Goal: Task Accomplishment & Management: Manage account settings

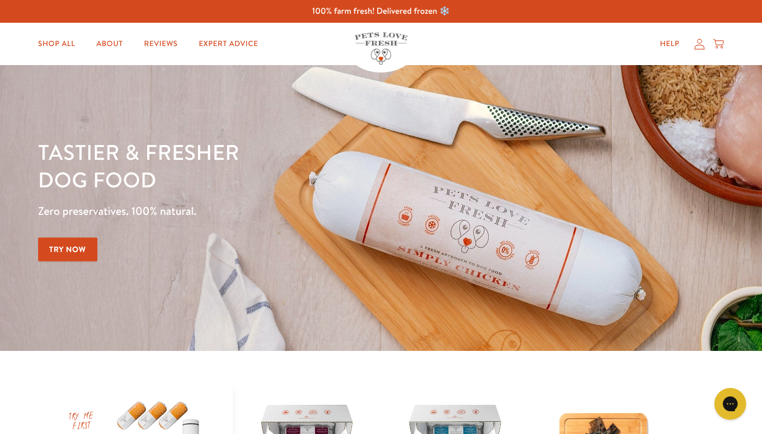
click at [699, 44] on icon at bounding box center [699, 44] width 11 height 11
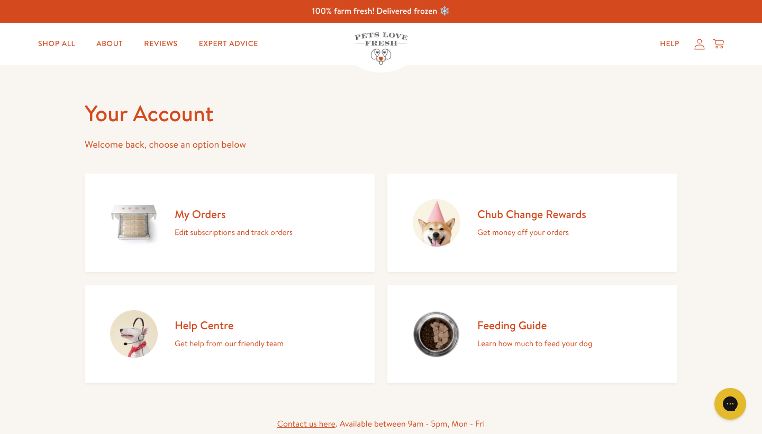
click at [201, 211] on h2 "My Orders" at bounding box center [234, 214] width 118 height 14
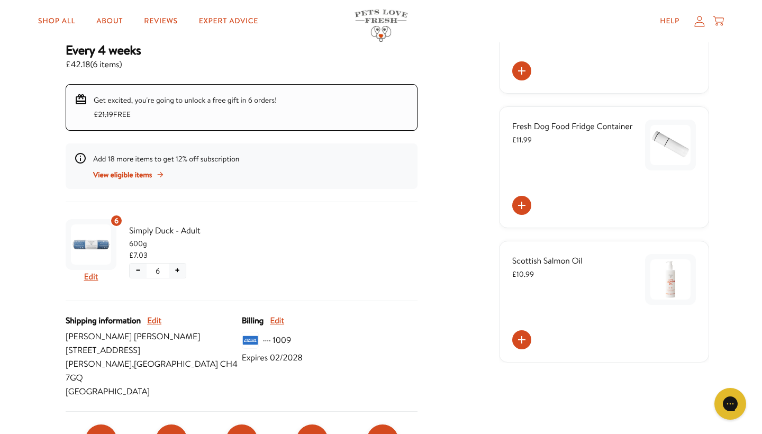
scroll to position [164, 0]
click at [94, 275] on button "Edit" at bounding box center [91, 276] width 14 height 14
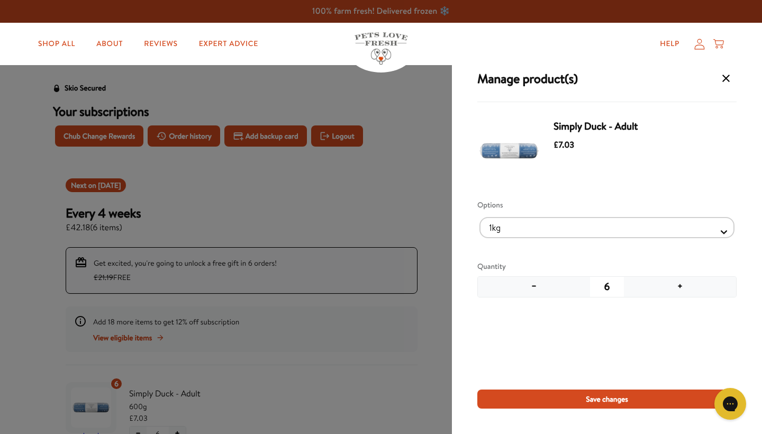
scroll to position [0, 0]
click at [730, 82] on icon "Manage products for subscription" at bounding box center [726, 78] width 13 height 13
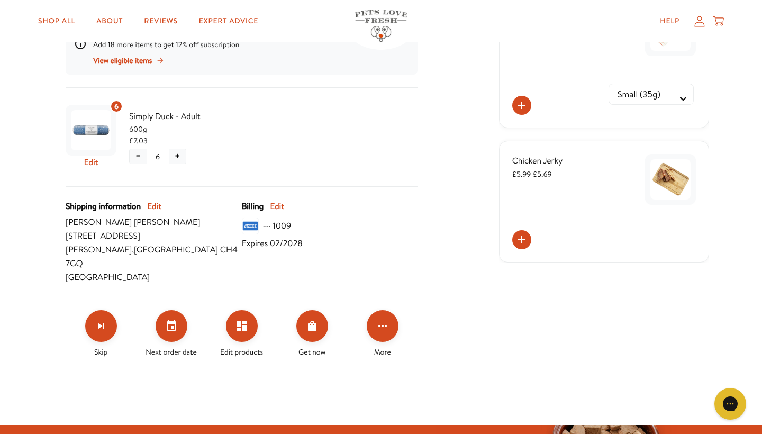
scroll to position [278, 0]
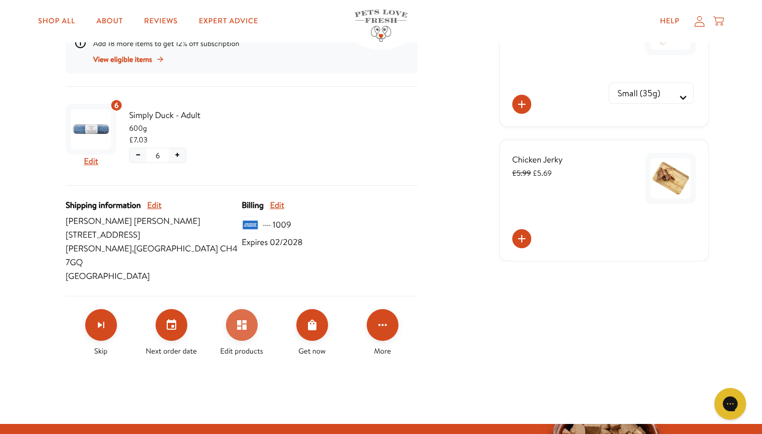
click at [246, 320] on icon "Edit products" at bounding box center [242, 325] width 10 height 10
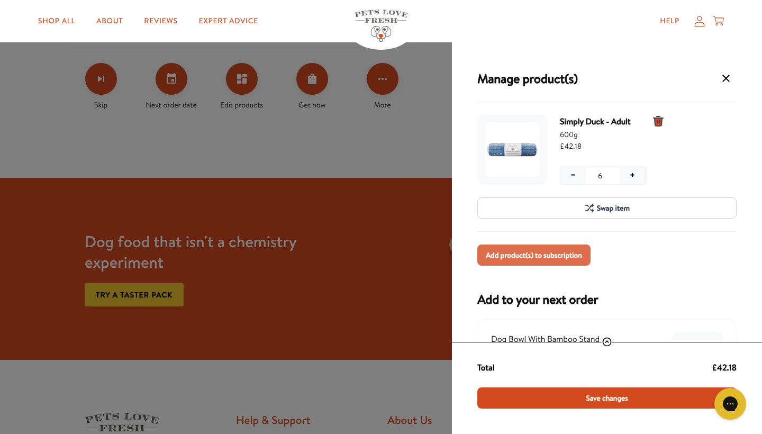
scroll to position [0, 0]
click at [539, 257] on span "Add product(s) to subscription" at bounding box center [534, 255] width 96 height 12
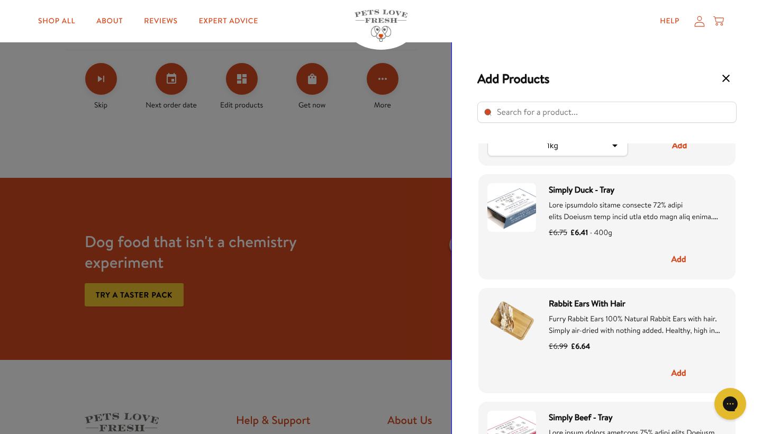
scroll to position [424, 0]
click at [682, 260] on button "Add" at bounding box center [679, 259] width 96 height 22
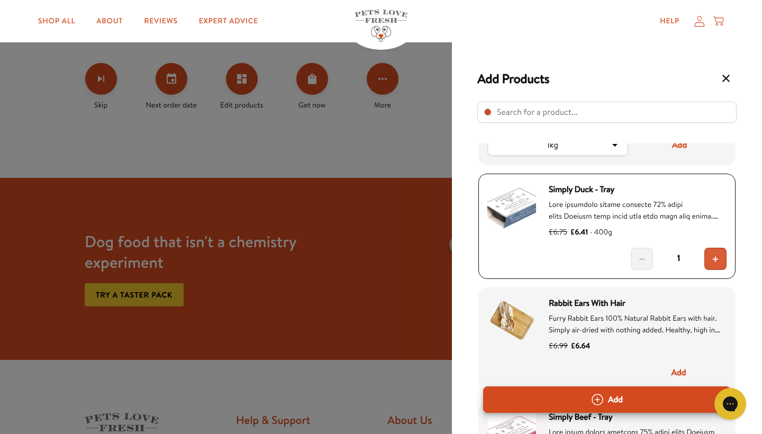
click at [716, 256] on span "+" at bounding box center [715, 258] width 7 height 13
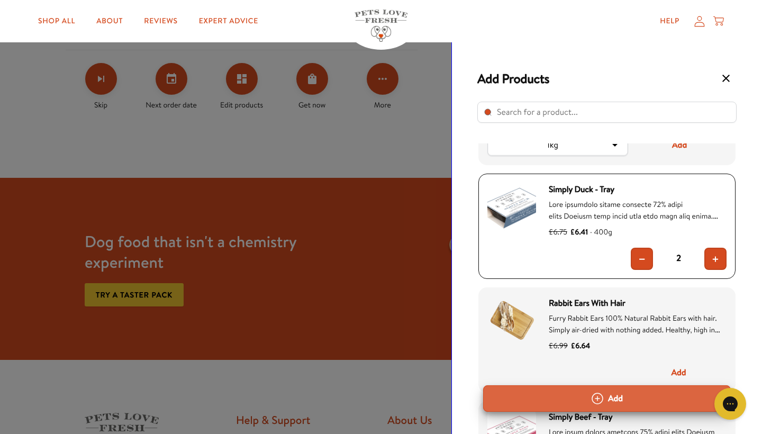
click at [614, 396] on button "Add" at bounding box center [607, 398] width 248 height 26
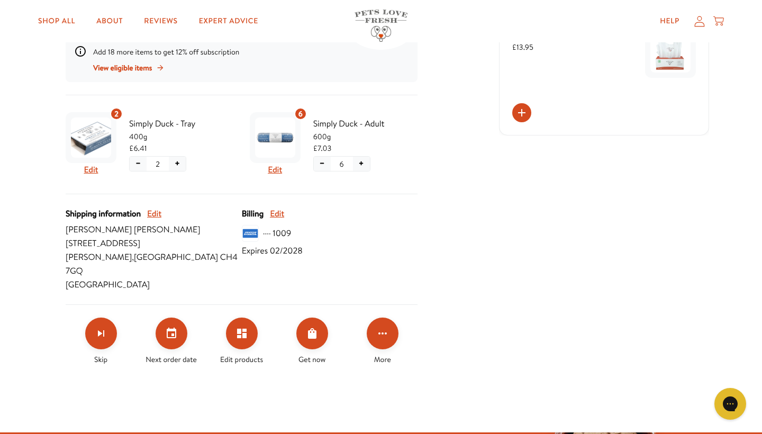
scroll to position [329, 0]
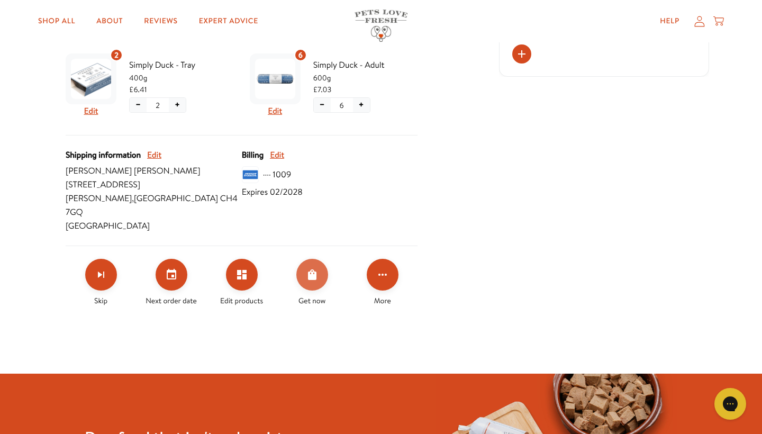
click at [314, 268] on icon "Order Now" at bounding box center [312, 274] width 13 height 13
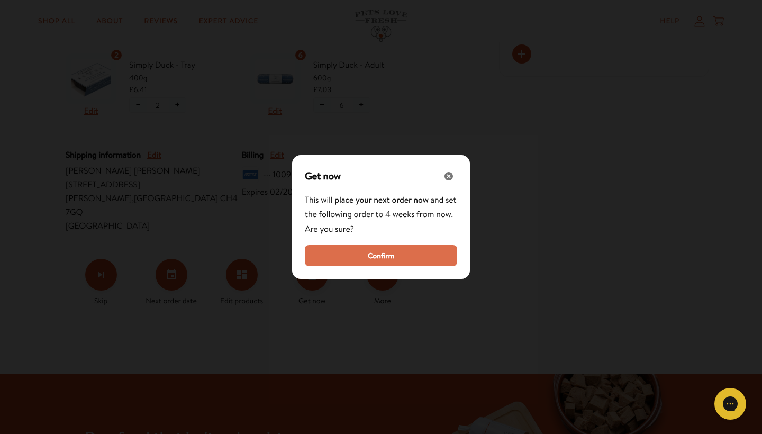
click at [382, 254] on span "Confirm" at bounding box center [381, 256] width 26 height 12
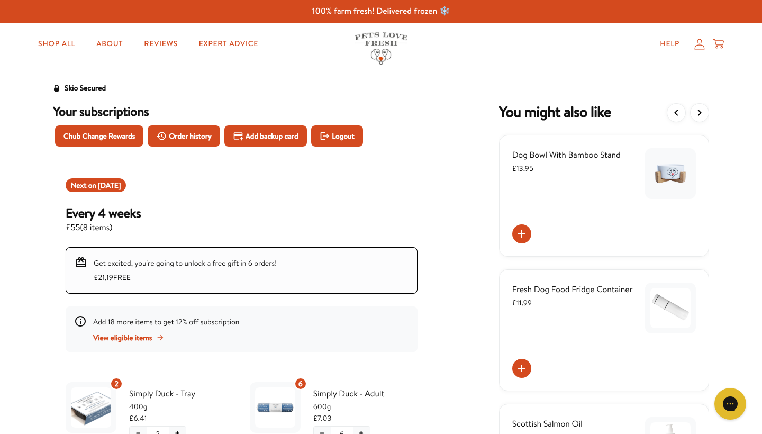
scroll to position [0, 0]
